Goal: Find specific page/section: Find specific page/section

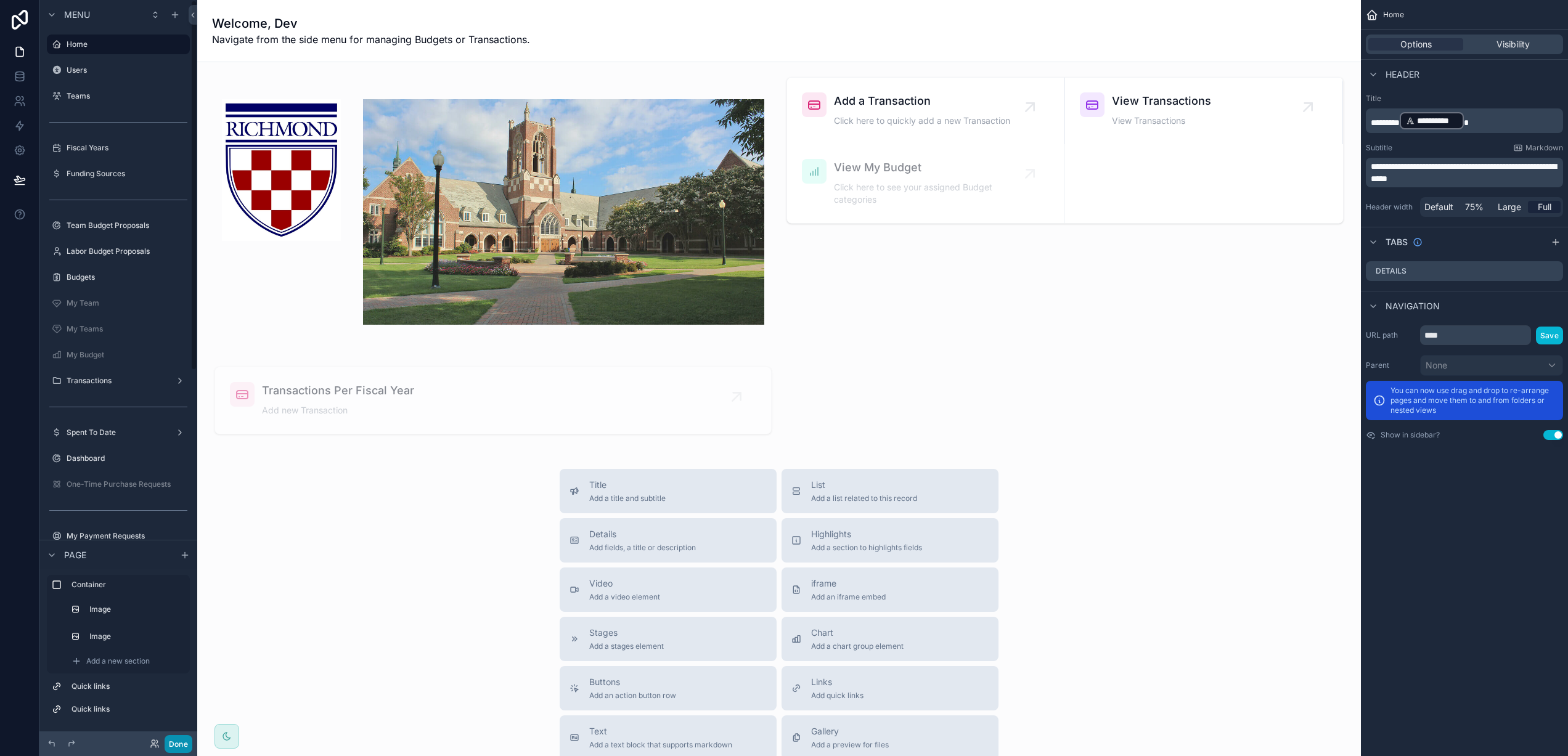
click at [180, 746] on button "Done" at bounding box center [178, 744] width 28 height 18
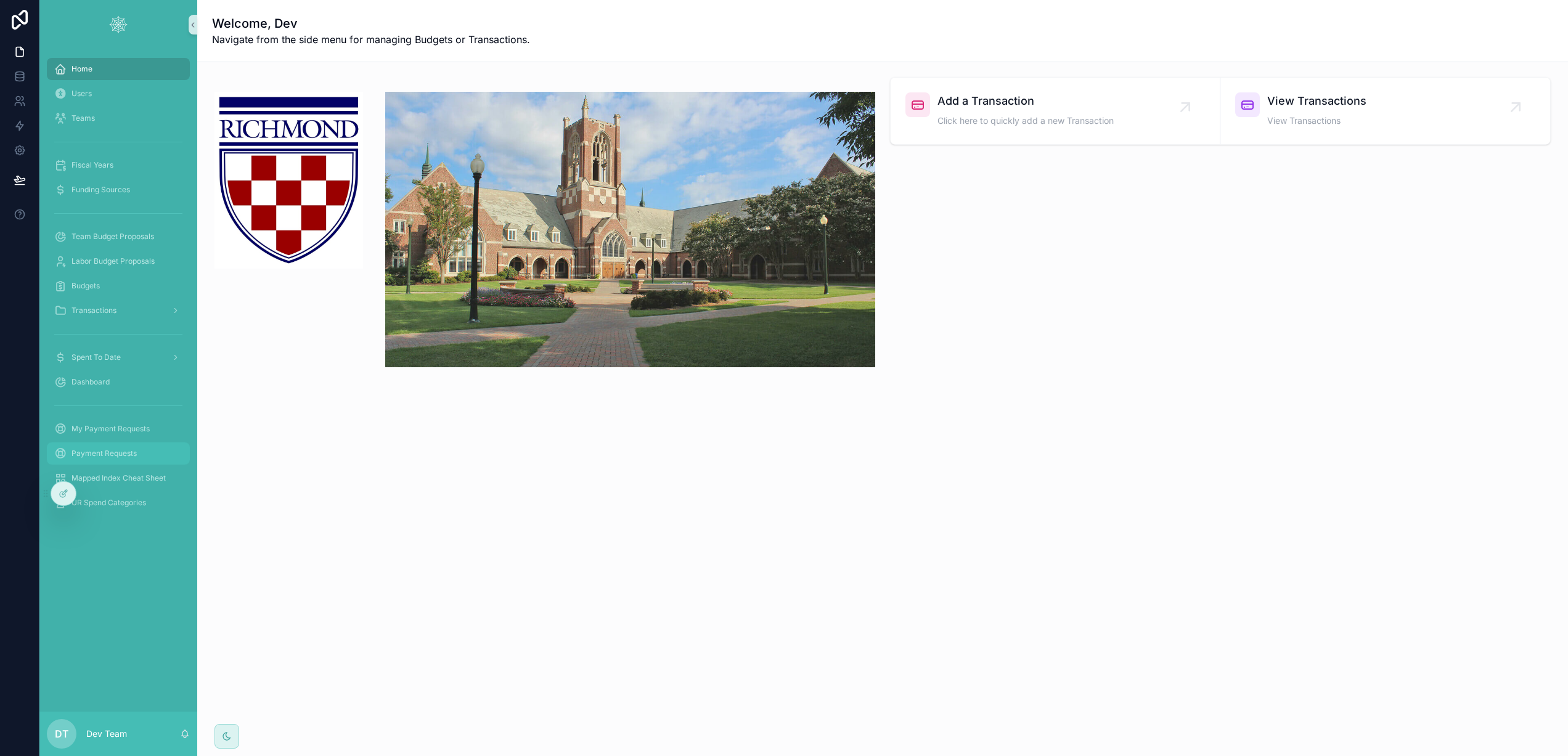
click at [103, 458] on span "Payment Requests" at bounding box center [104, 453] width 65 height 10
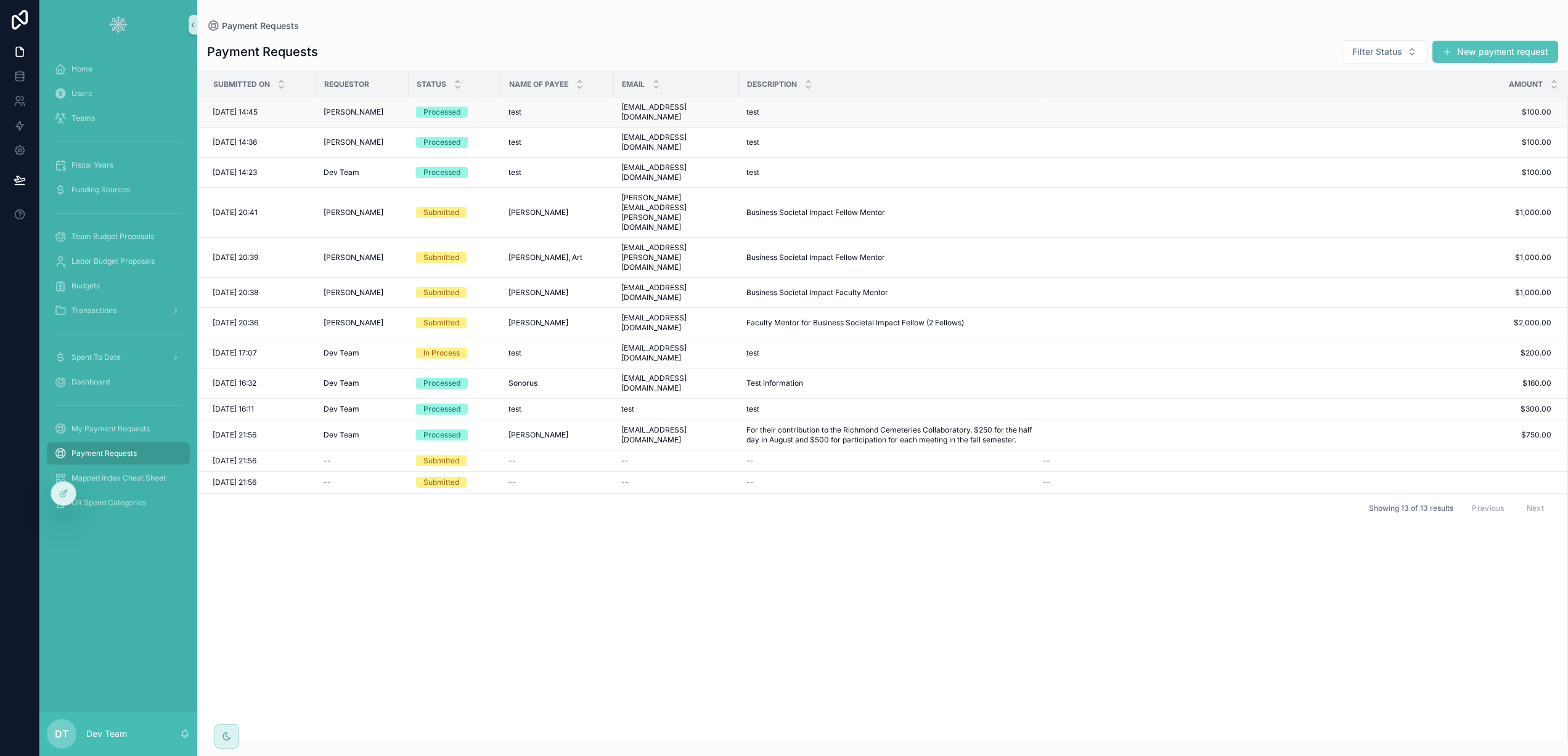
click at [706, 114] on td "[EMAIL_ADDRESS][DOMAIN_NAME] [EMAIL_ADDRESS][DOMAIN_NAME]" at bounding box center [677, 112] width 125 height 30
click at [864, 108] on div "test test" at bounding box center [891, 112] width 289 height 10
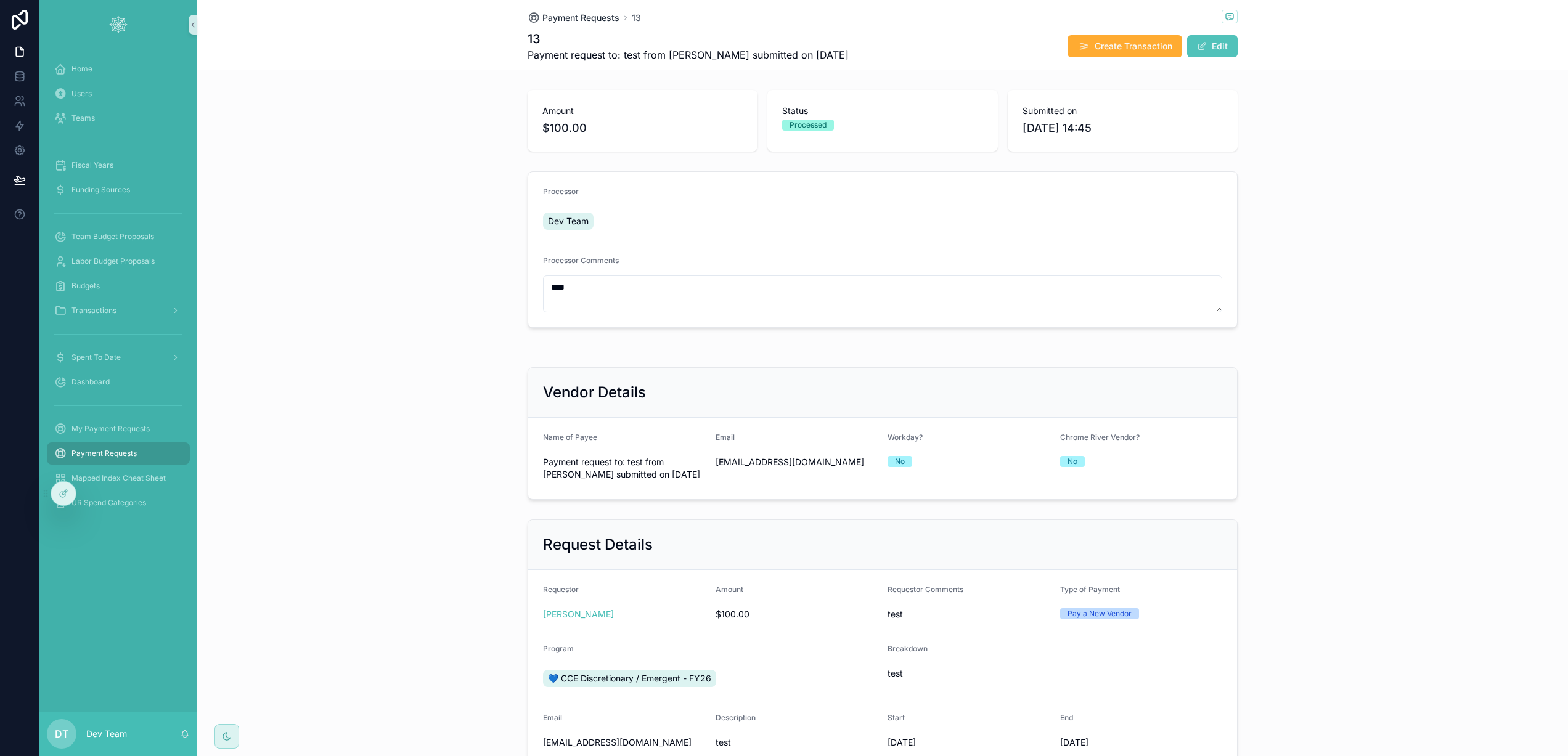
click at [553, 21] on span "Payment Requests" at bounding box center [581, 18] width 77 height 12
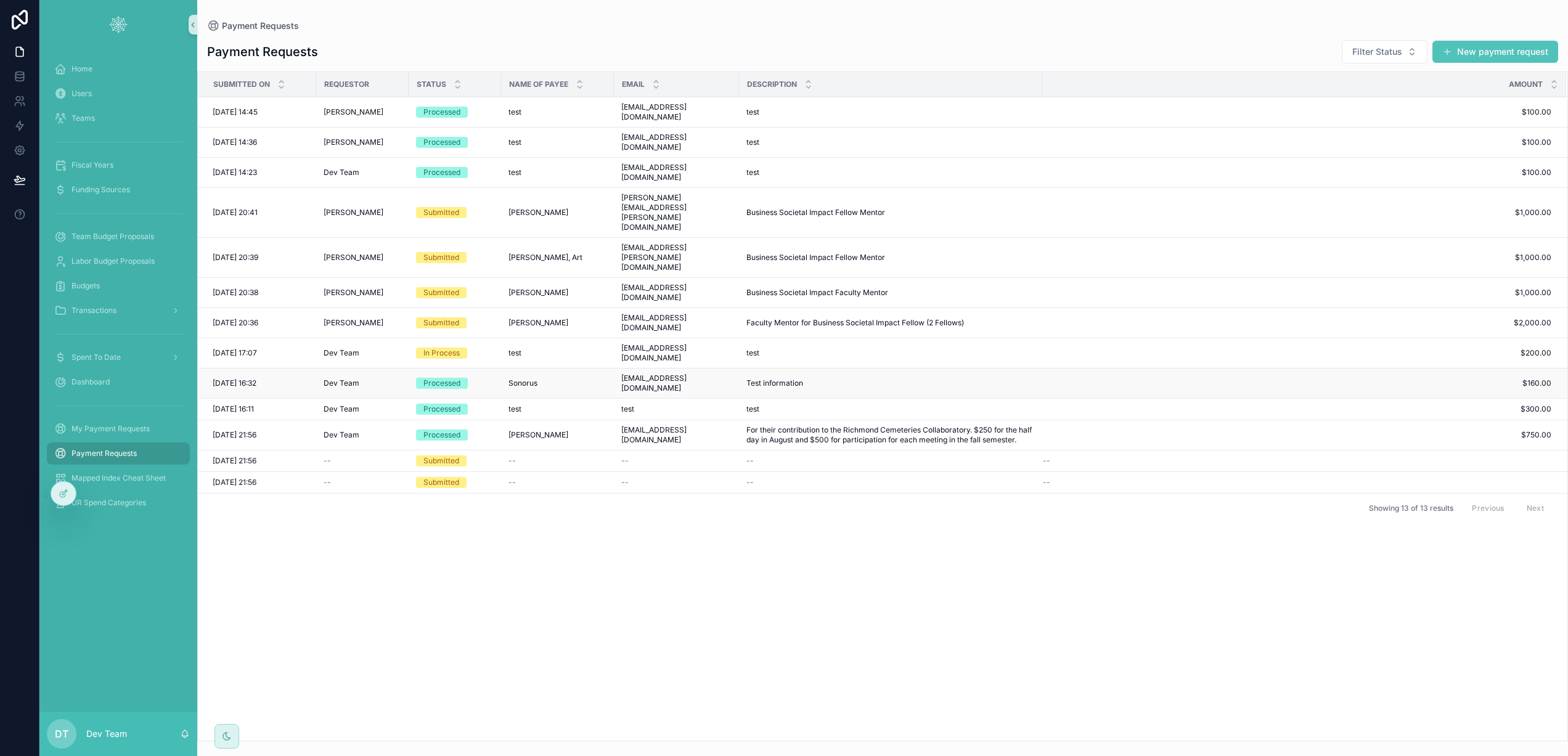
click at [558, 378] on div "Sonorus Sonorus" at bounding box center [557, 383] width 98 height 10
